Goal: Task Accomplishment & Management: Complete application form

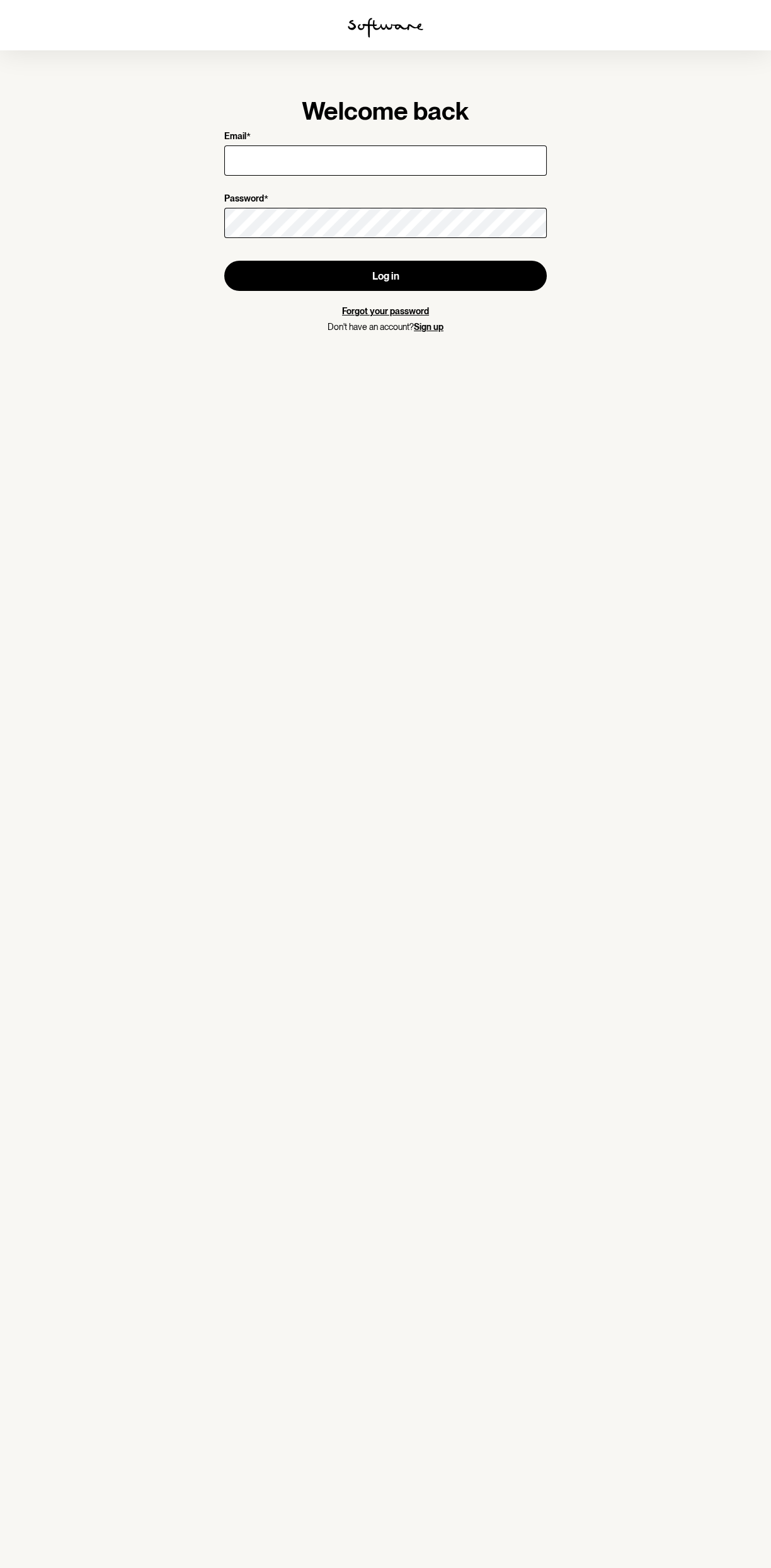
click at [265, 198] on span "*" at bounding box center [266, 199] width 4 height 12
type input "[EMAIL_ADDRESS][DOMAIN_NAME]"
click at [224, 260] on button "Log in" at bounding box center [385, 275] width 323 height 30
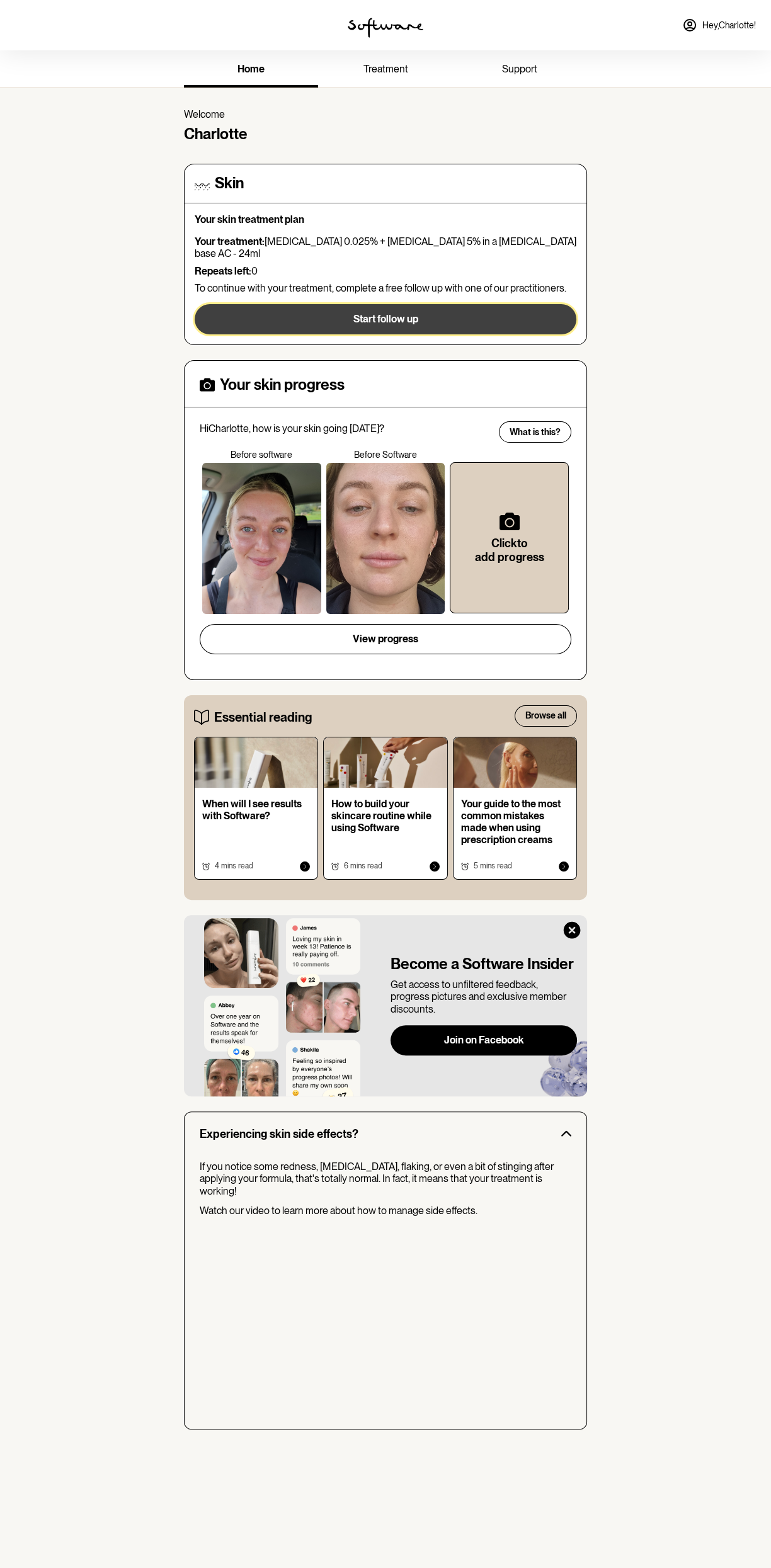
click at [559, 315] on button "Start follow up" at bounding box center [386, 319] width 382 height 30
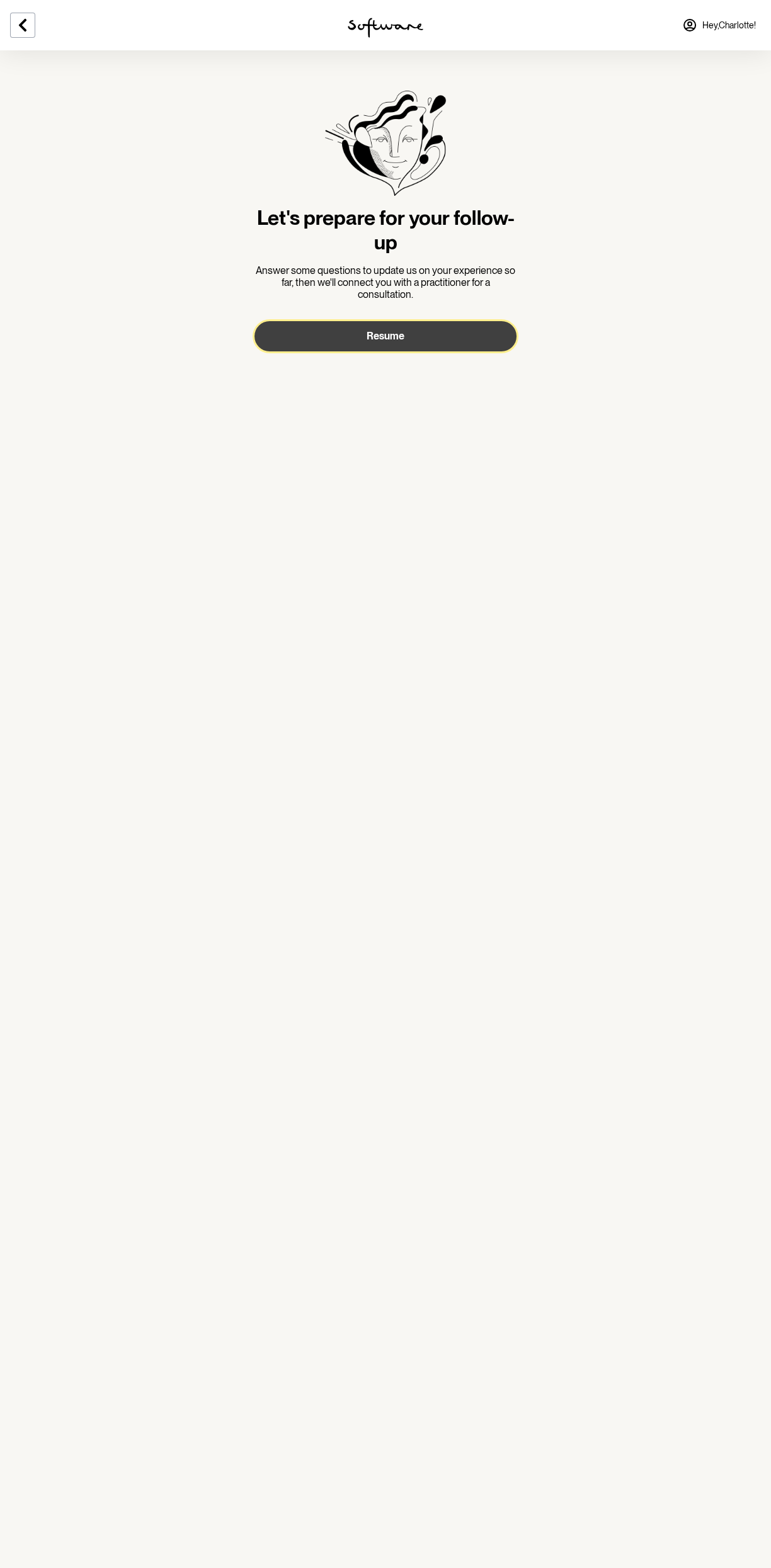
click at [473, 343] on button "Resume" at bounding box center [386, 336] width 262 height 30
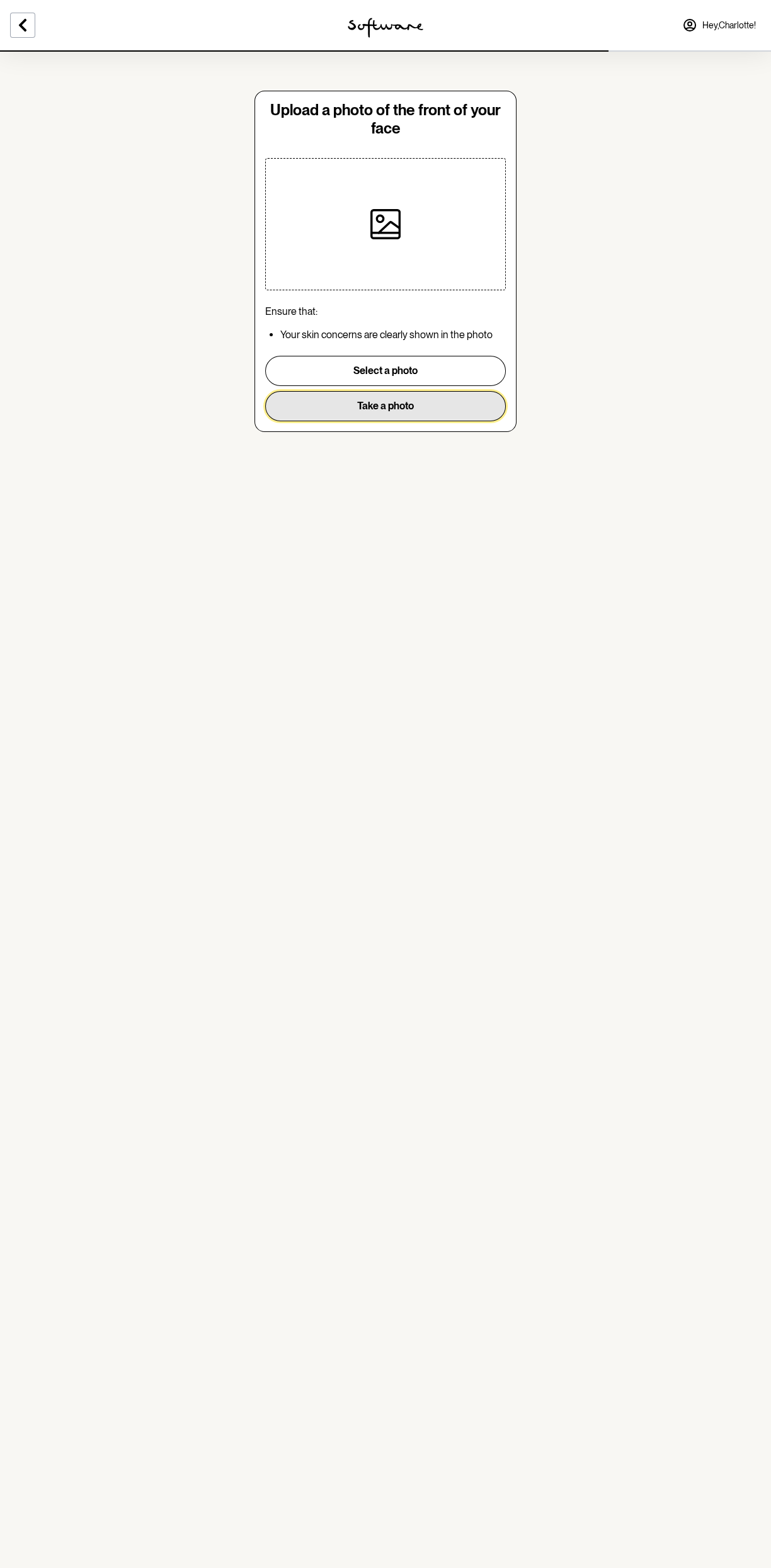
click at [442, 411] on button "Take a photo" at bounding box center [385, 406] width 241 height 30
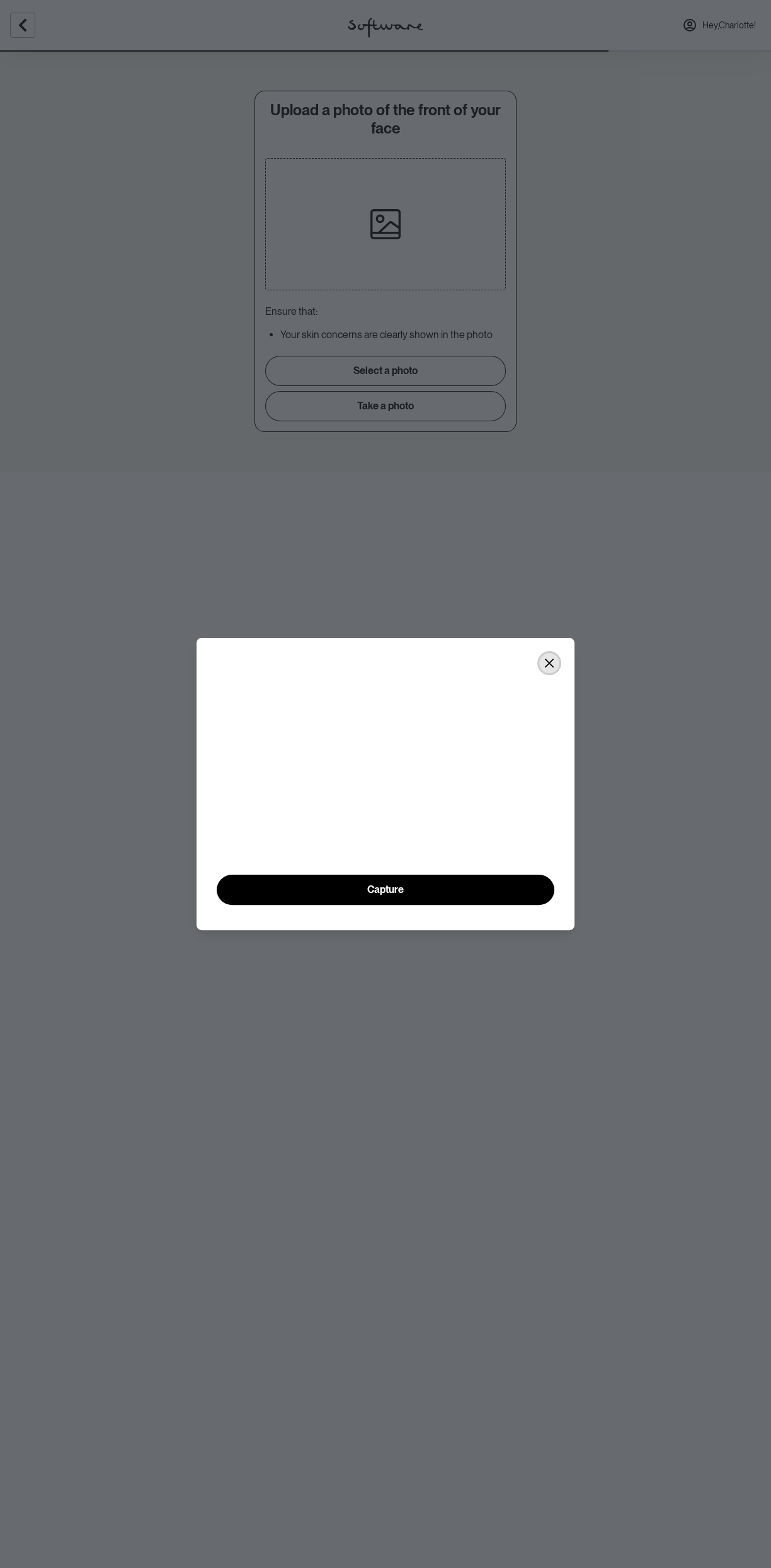
click at [549, 659] on icon "Close" at bounding box center [549, 663] width 9 height 9
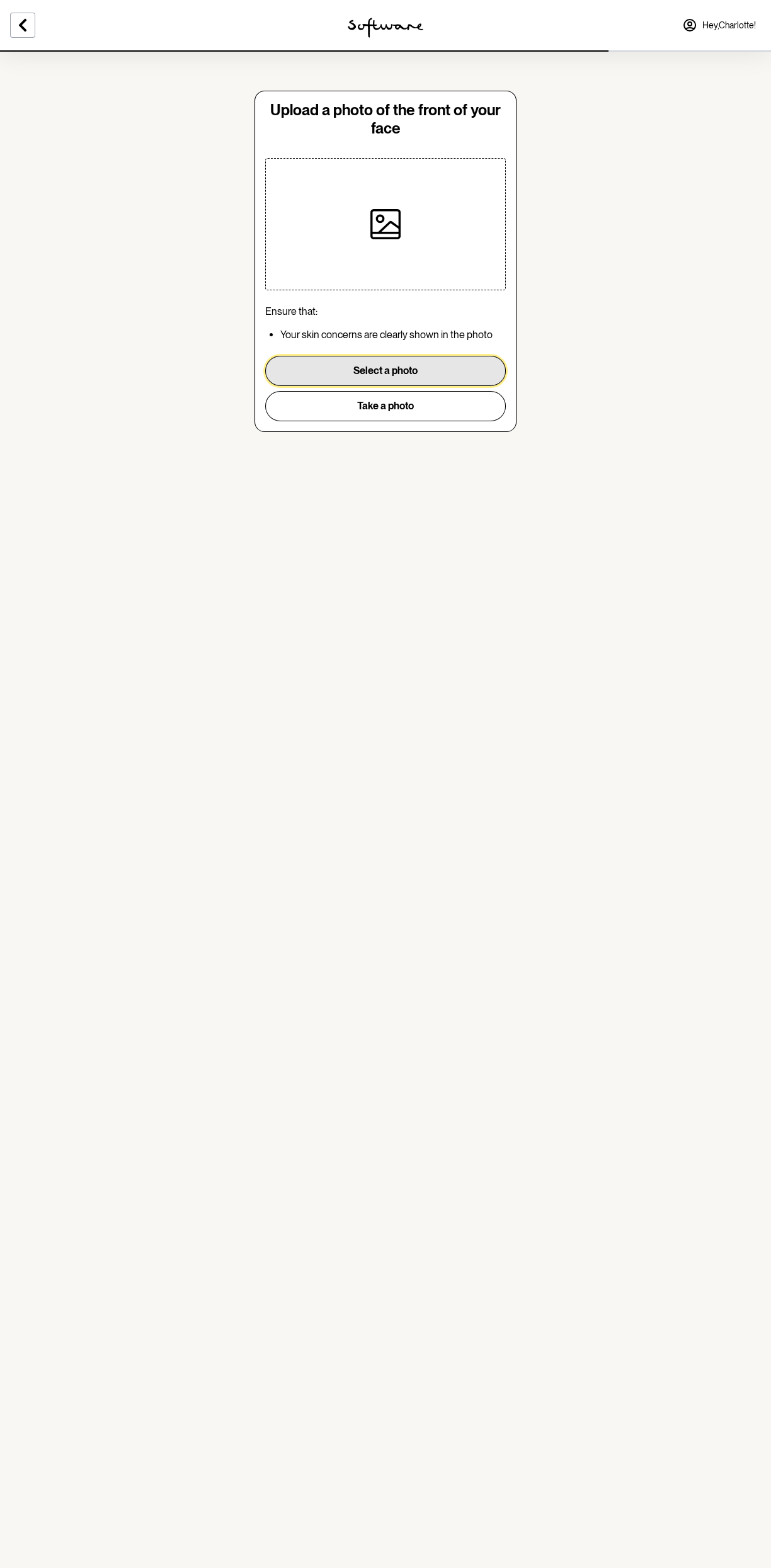
click at [465, 369] on button "Select a photo" at bounding box center [385, 370] width 241 height 30
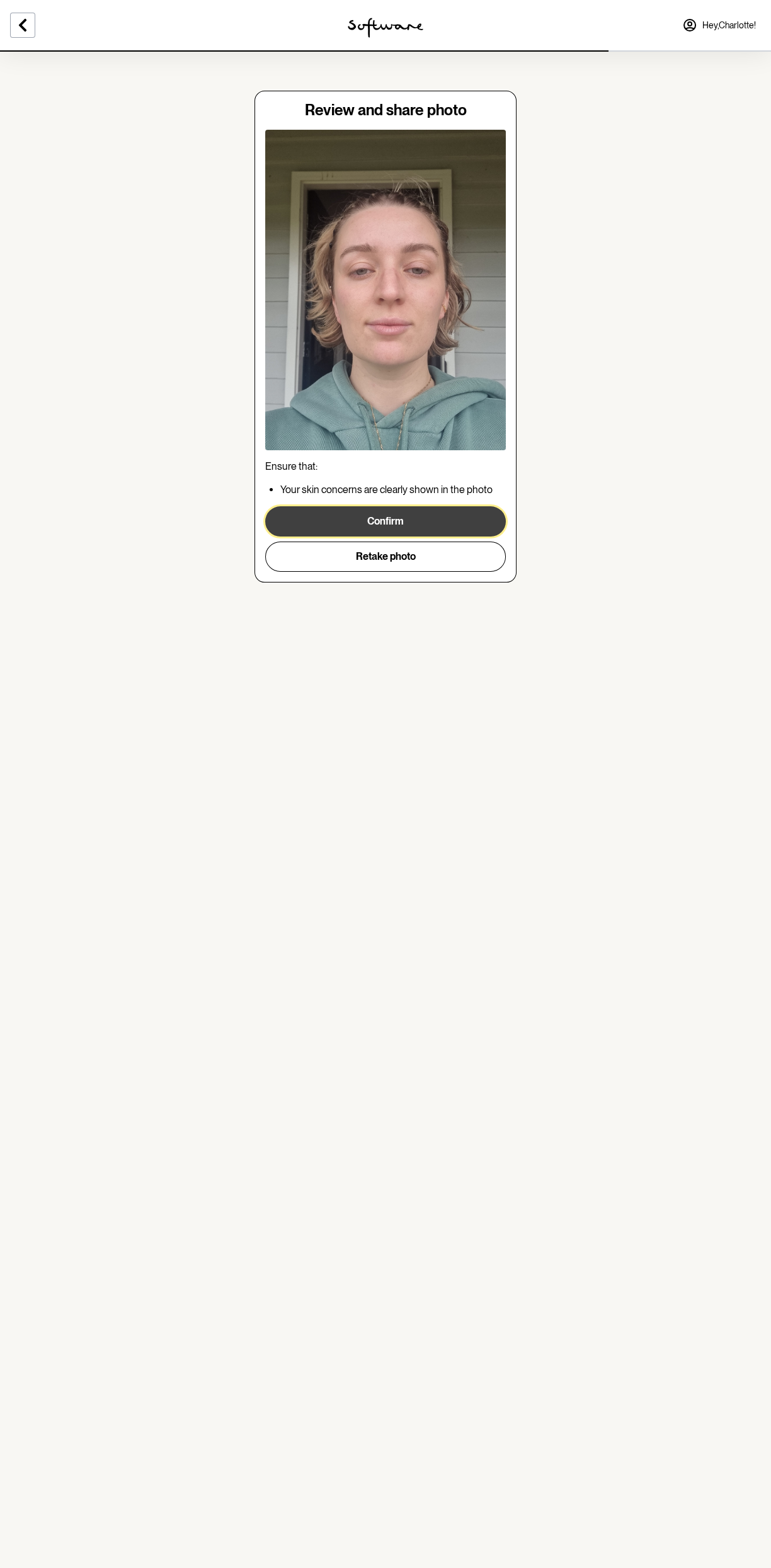
click at [473, 514] on button "Confirm" at bounding box center [385, 521] width 241 height 30
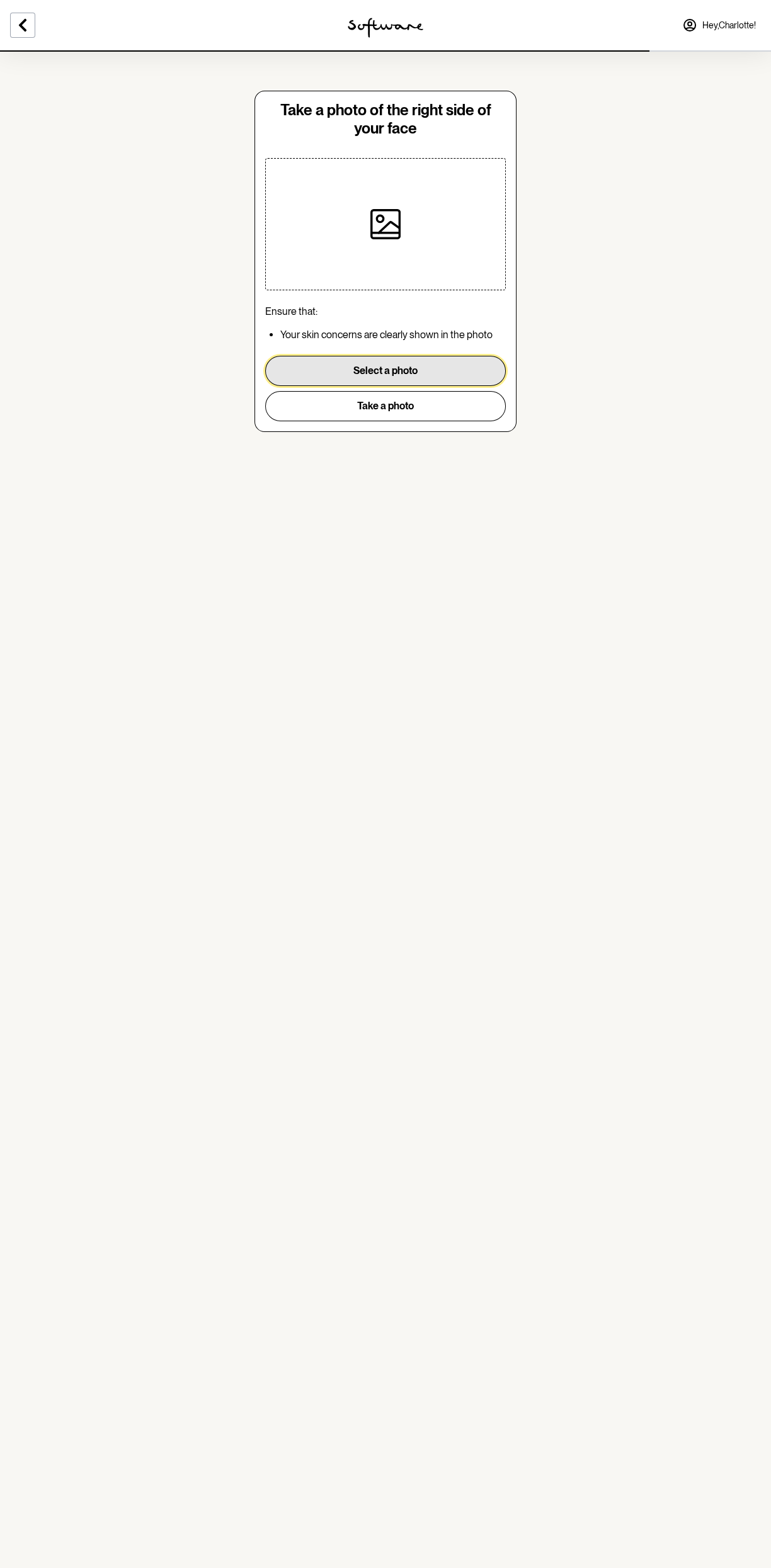
click at [477, 372] on button "Select a photo" at bounding box center [385, 370] width 241 height 30
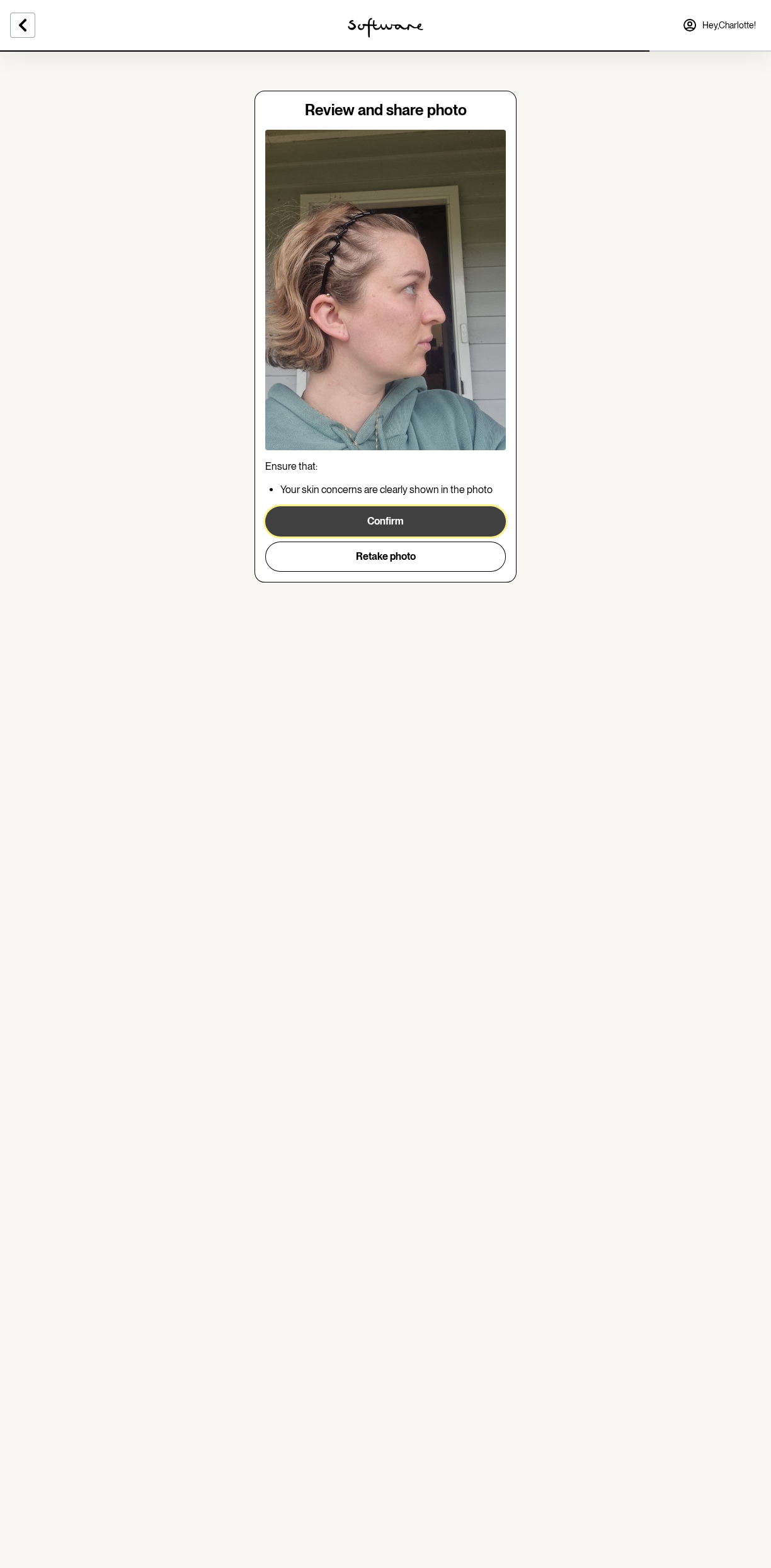
click at [488, 516] on button "Confirm" at bounding box center [385, 521] width 241 height 30
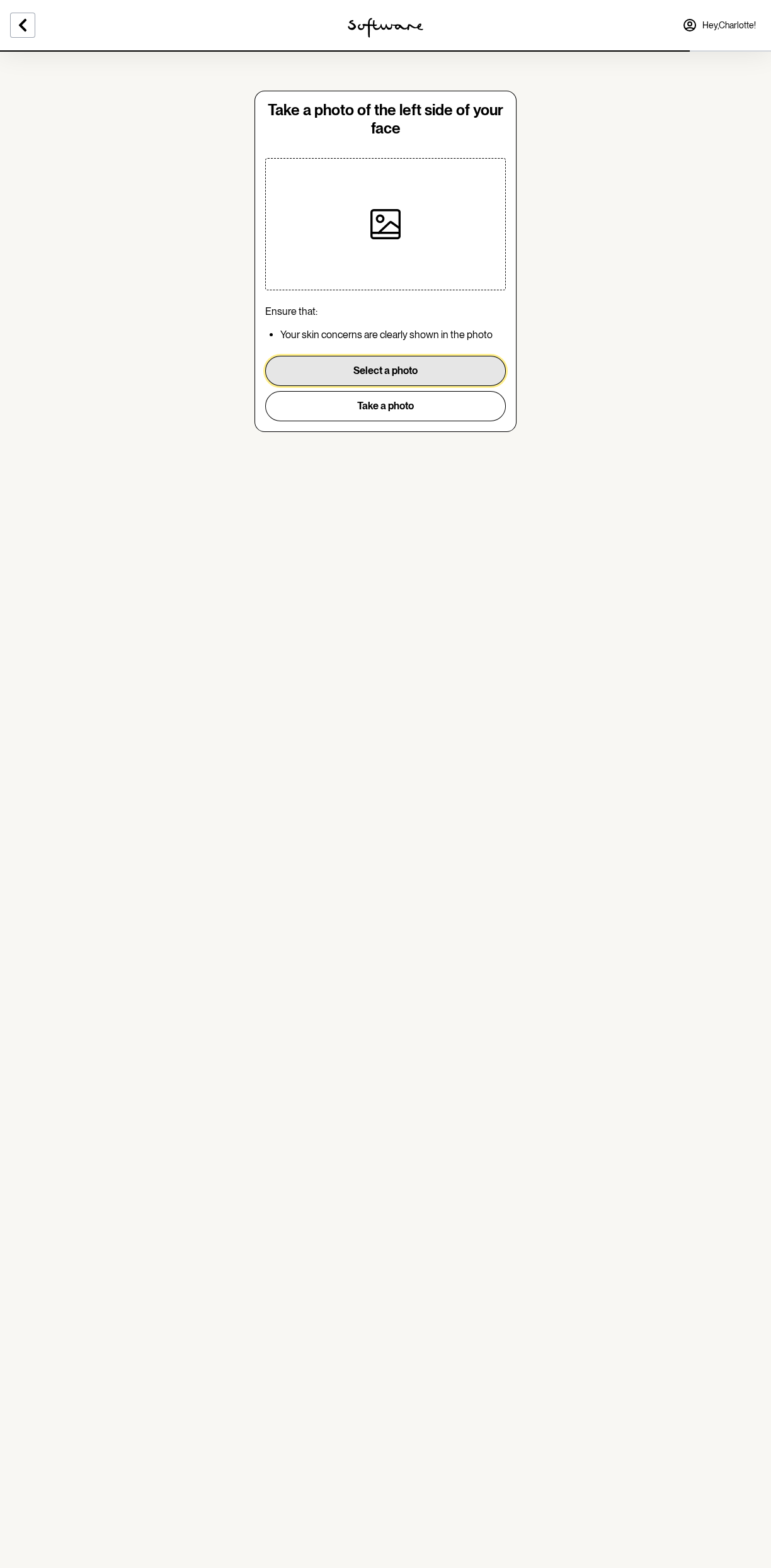
click at [489, 370] on button "Select a photo" at bounding box center [385, 370] width 241 height 30
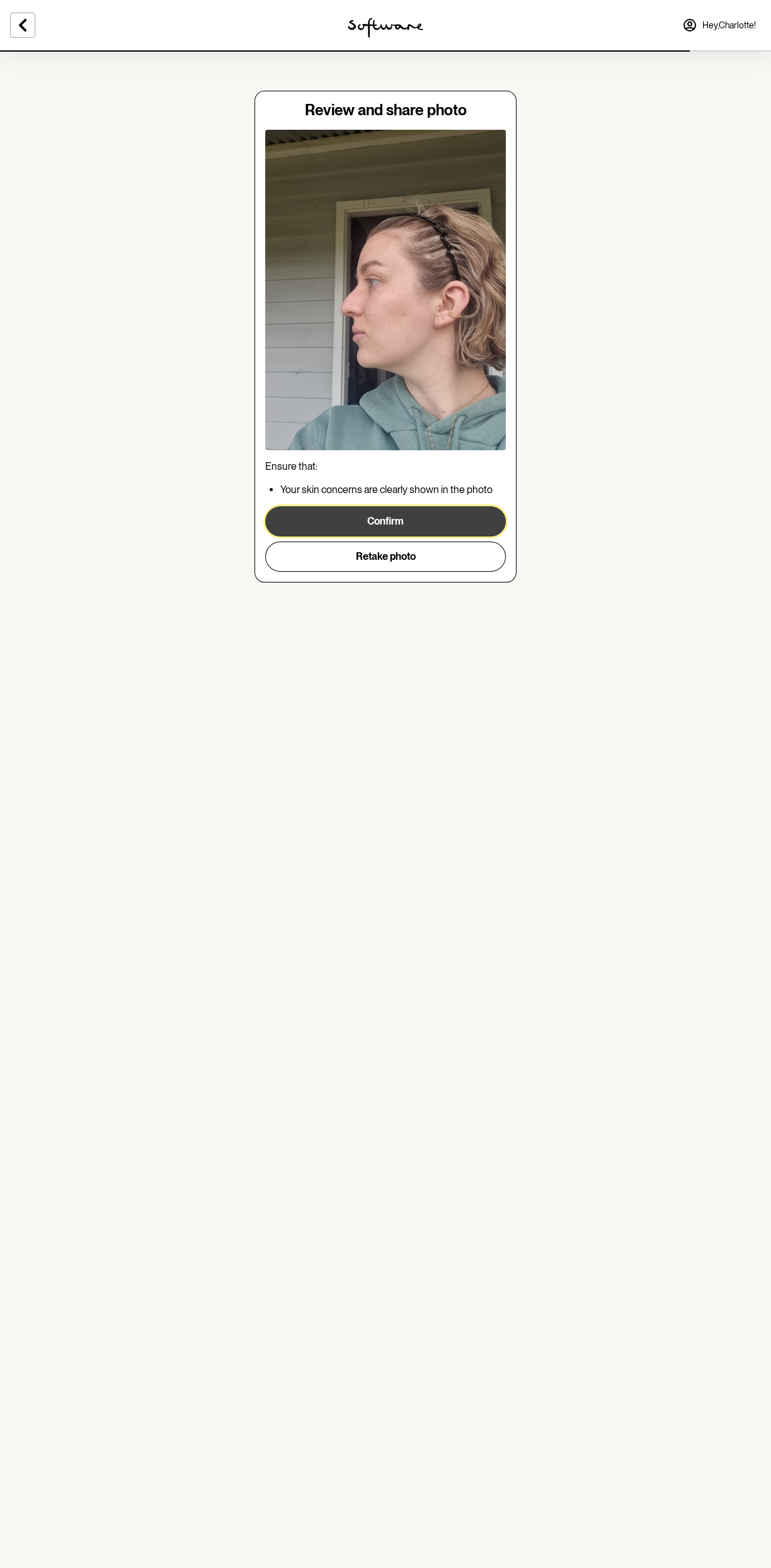
click at [473, 528] on button "Confirm" at bounding box center [385, 521] width 241 height 30
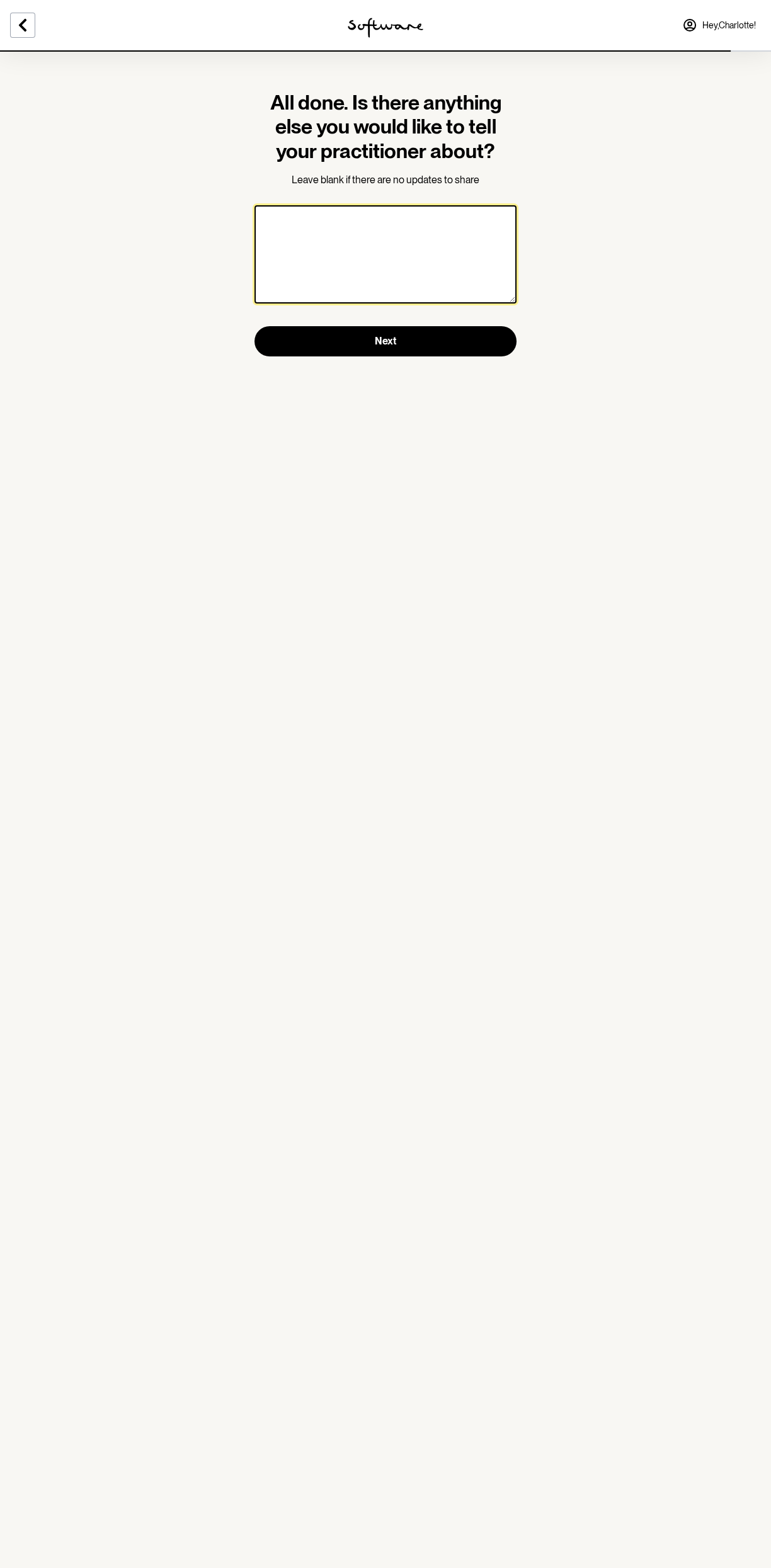
click at [489, 275] on textarea at bounding box center [386, 255] width 262 height 98
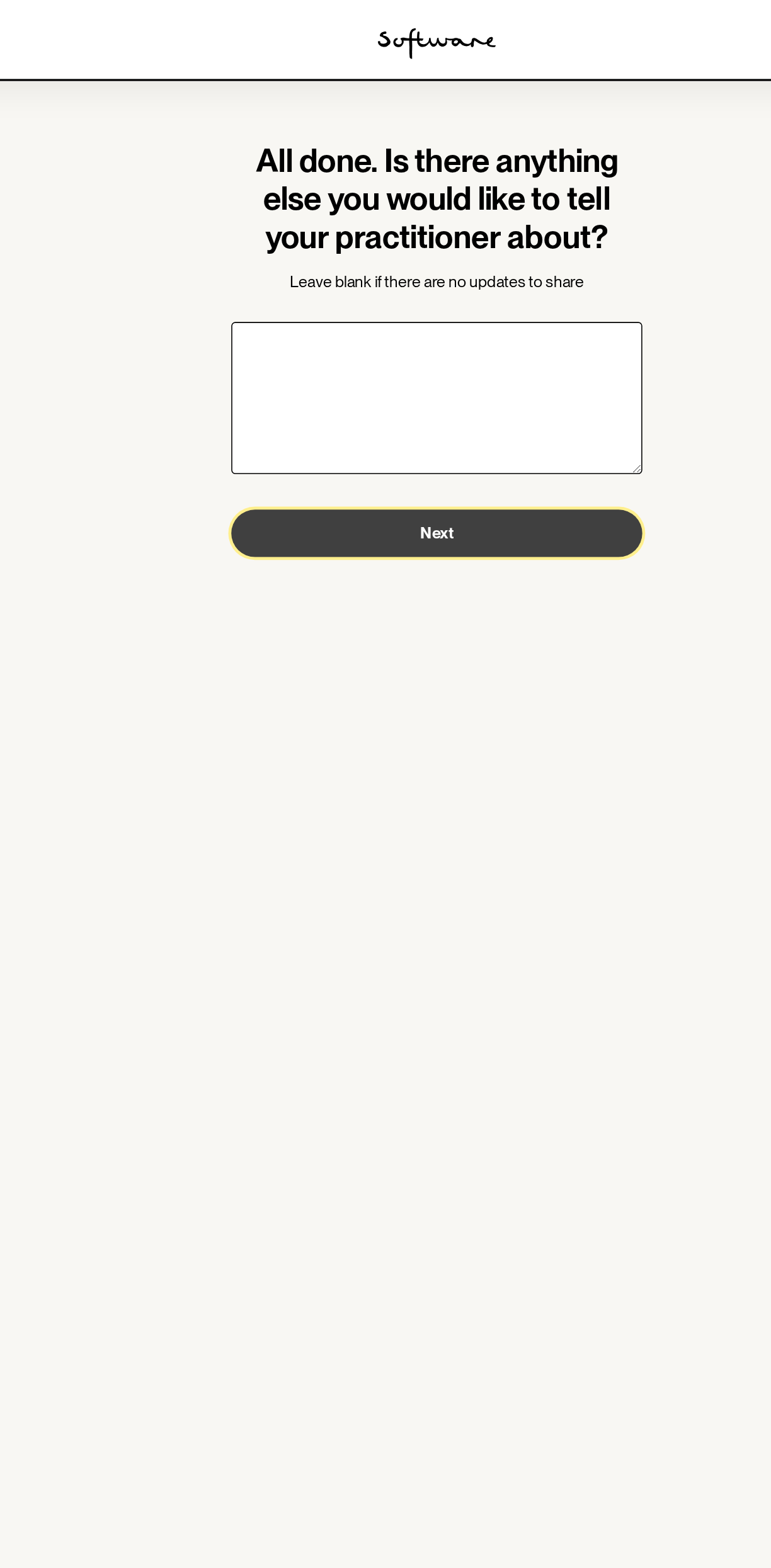
click at [506, 337] on button "Next" at bounding box center [386, 340] width 262 height 30
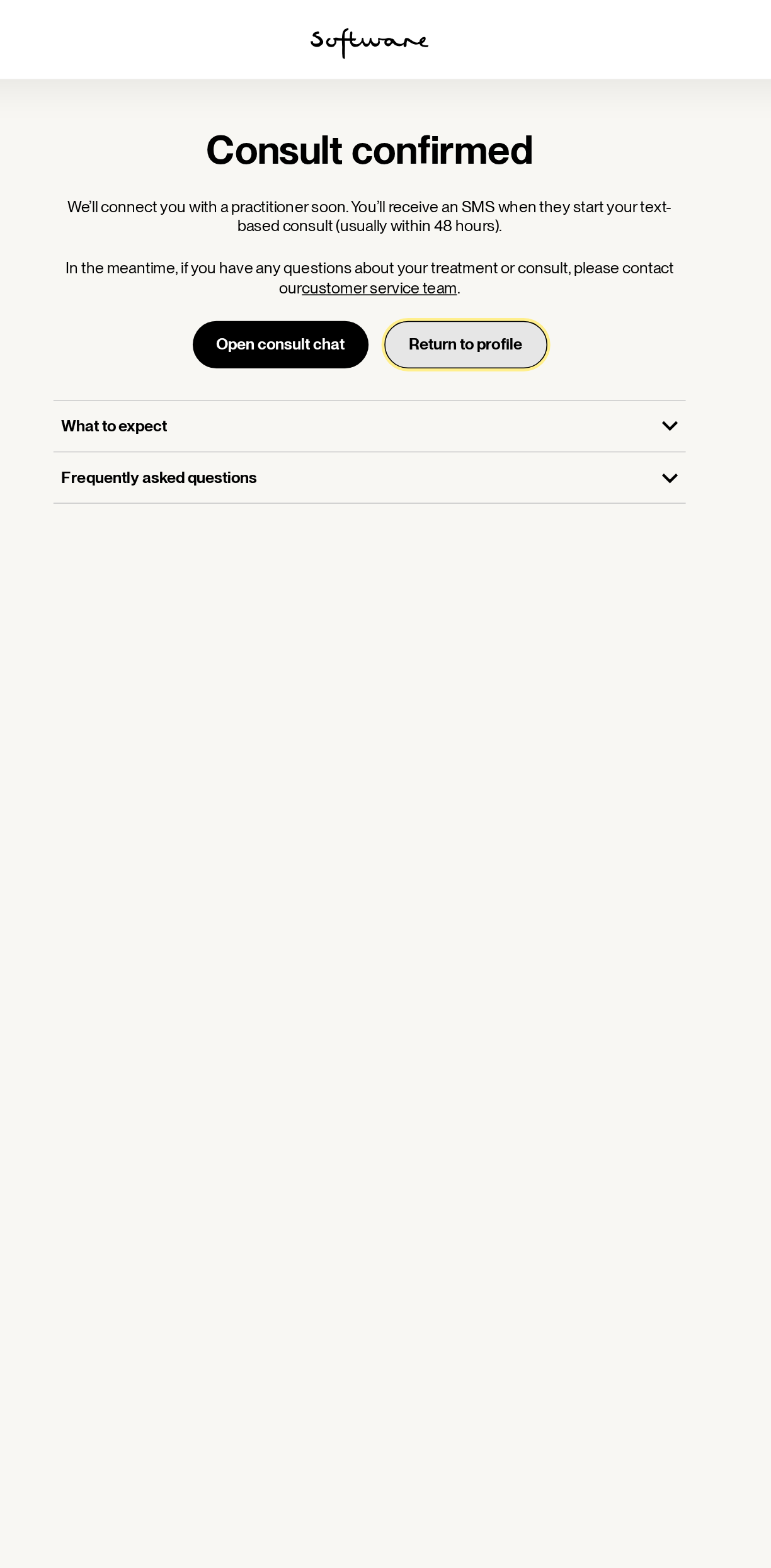
click at [491, 230] on button "Return to profile" at bounding box center [447, 220] width 104 height 30
